Goal: Find specific page/section: Find specific page/section

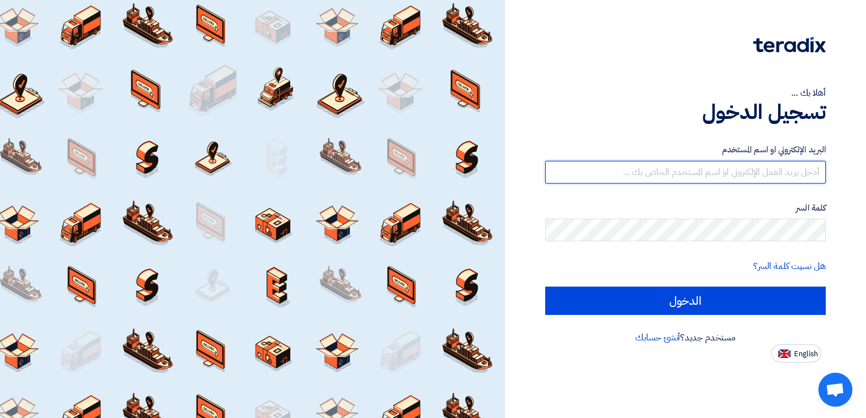
type input "[EMAIL_ADDRESS][DOMAIN_NAME]"
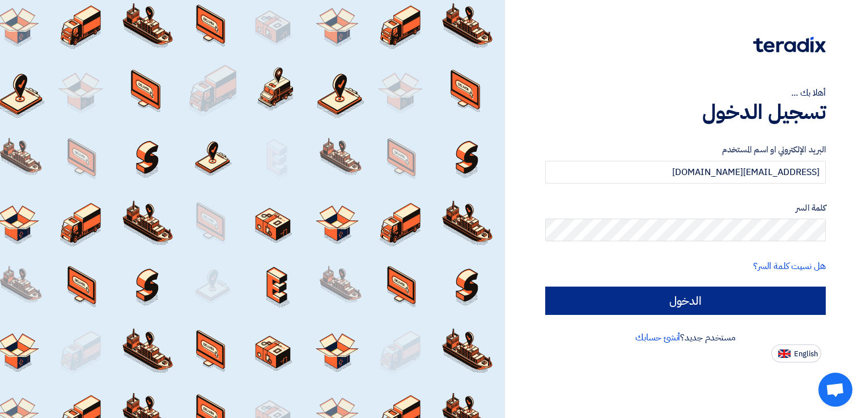
click at [740, 286] on form "البريد الإلكتروني او اسم المستخدم [EMAIL_ADDRESS][DOMAIN_NAME] كلمة السر هل نسي…" at bounding box center [685, 229] width 281 height 172
click at [737, 294] on input "الدخول" at bounding box center [685, 301] width 281 height 28
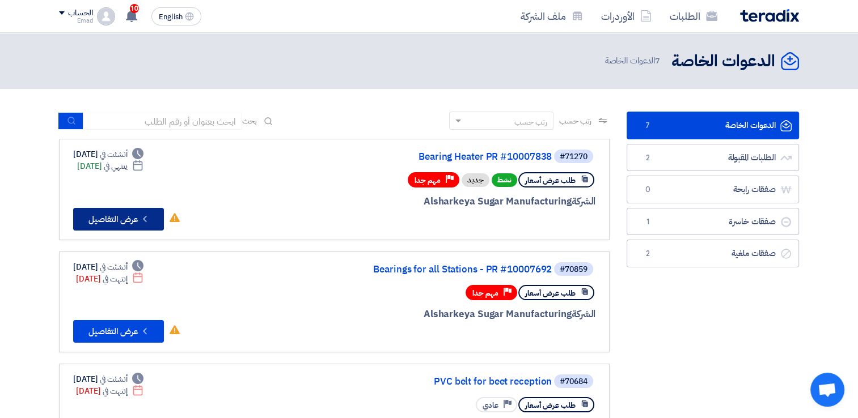
click at [120, 220] on button "Check details عرض التفاصيل" at bounding box center [118, 219] width 91 height 23
